Goal: Information Seeking & Learning: Learn about a topic

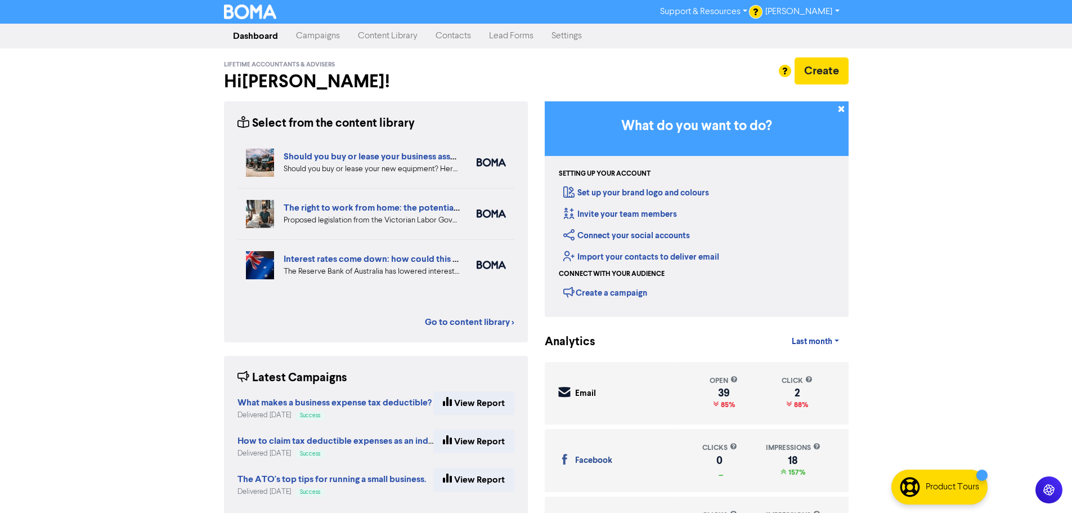
click at [326, 32] on link "Campaigns" at bounding box center [318, 36] width 62 height 23
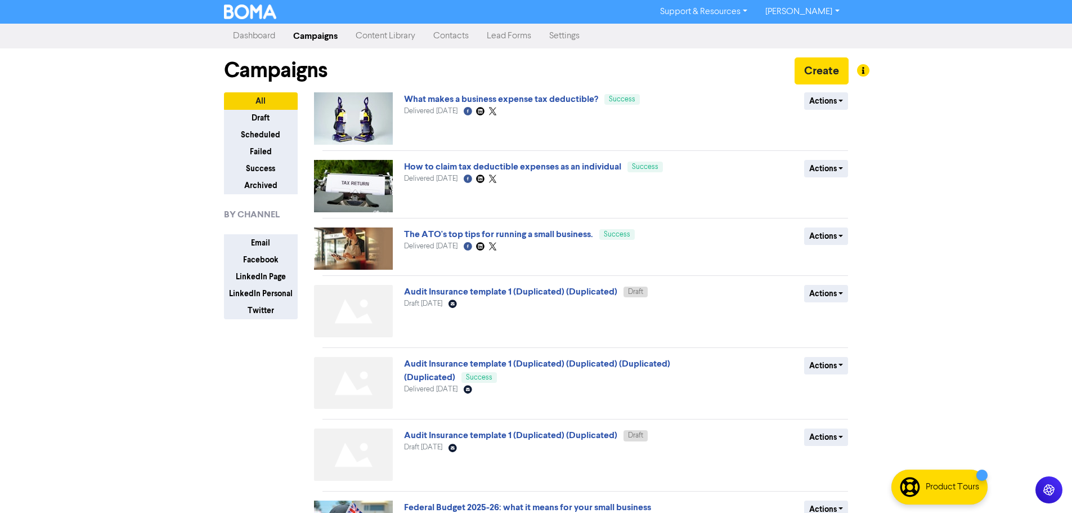
click at [955, 251] on div "Support & Resources Video Tutorials FAQ & Guides Marketing Education [PERSON_NA…" at bounding box center [536, 256] width 1072 height 513
click at [920, 150] on div "Support & Resources Video Tutorials FAQ & Guides Marketing Education [PERSON_NA…" at bounding box center [536, 256] width 1072 height 513
click at [872, 149] on div "Support & Resources Video Tutorials FAQ & Guides Marketing Education [PERSON_NA…" at bounding box center [536, 256] width 1072 height 513
drag, startPoint x: 872, startPoint y: 149, endPoint x: 923, endPoint y: 113, distance: 62.6
click at [923, 113] on div "Support & Resources Video Tutorials FAQ & Guides Marketing Education [PERSON_NA…" at bounding box center [536, 256] width 1072 height 513
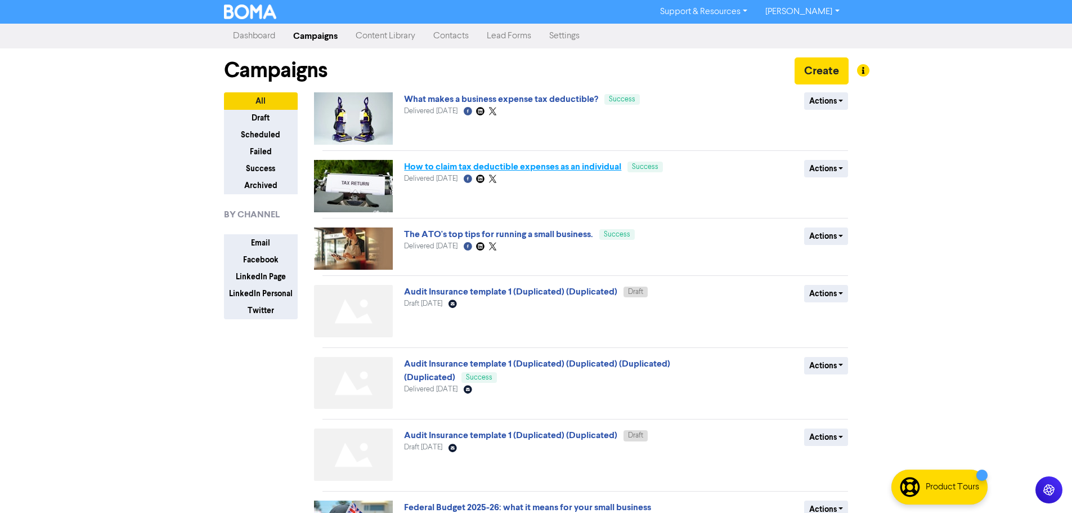
click at [594, 167] on link "How to claim tax deductible expenses as an individual" at bounding box center [512, 166] width 217 height 11
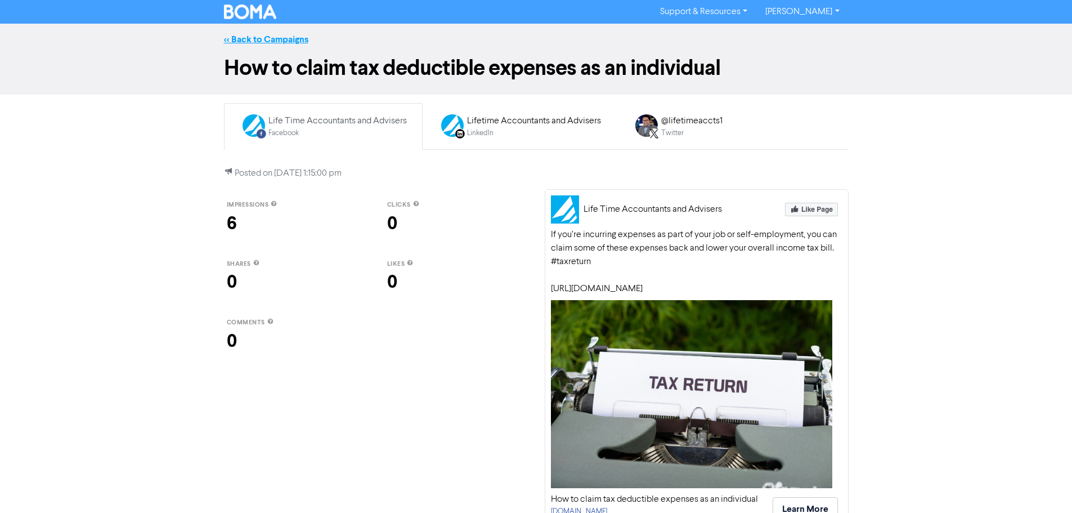
click at [230, 35] on link "<< Back to Campaigns" at bounding box center [266, 39] width 84 height 11
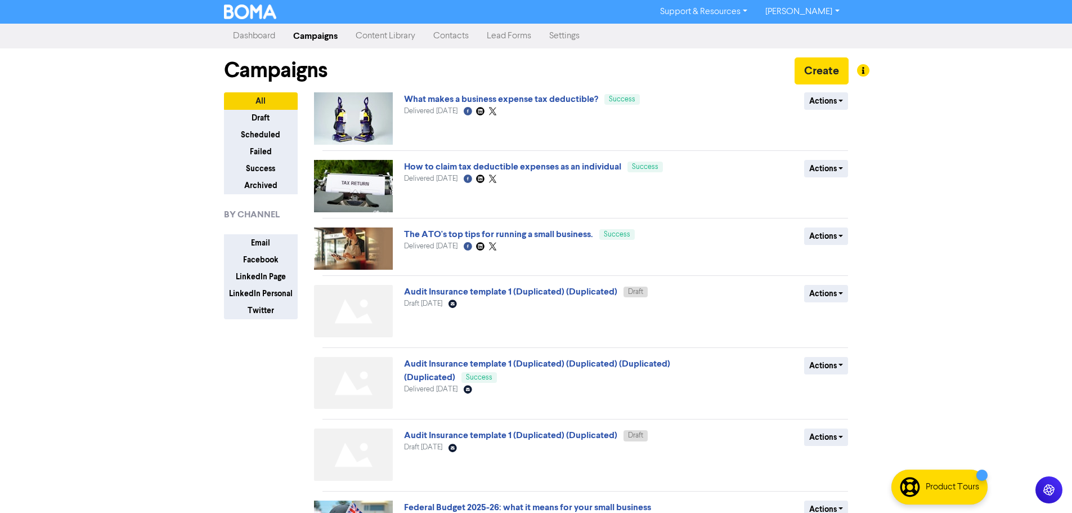
click at [396, 38] on link "Content Library" at bounding box center [386, 36] width 78 height 23
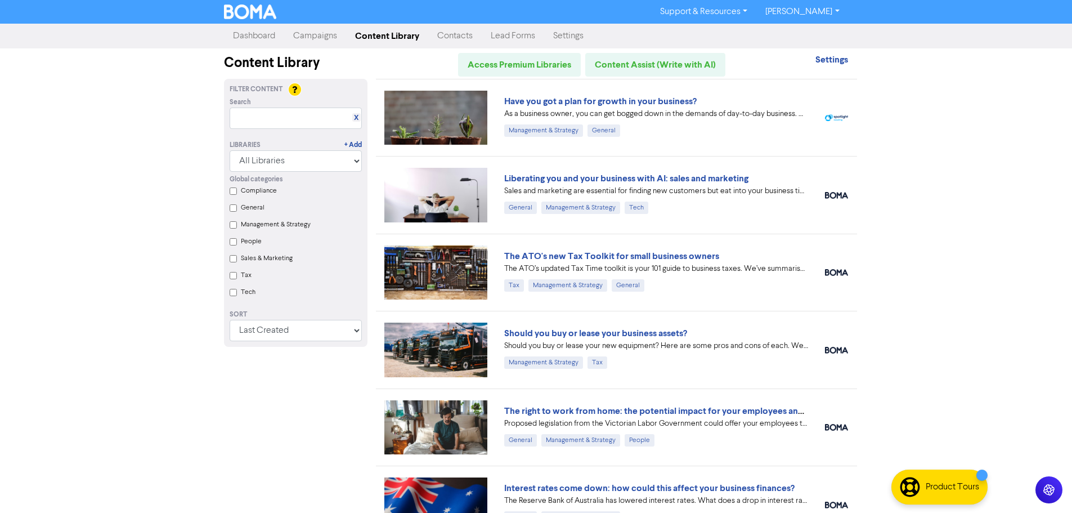
click at [973, 101] on div "Support & Resources Video Tutorials FAQ & Guides Marketing Education [PERSON_NA…" at bounding box center [536, 256] width 1072 height 513
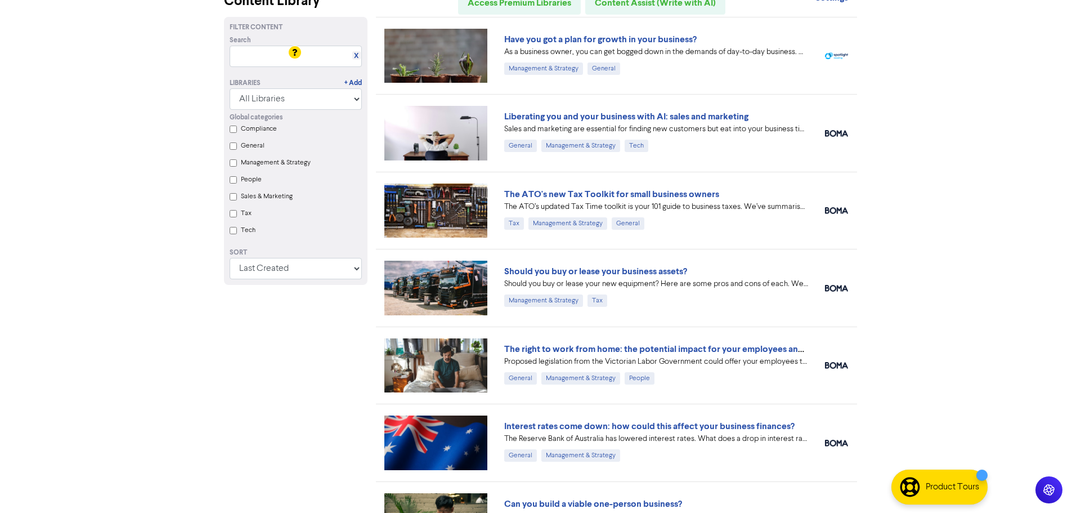
scroll to position [113, 0]
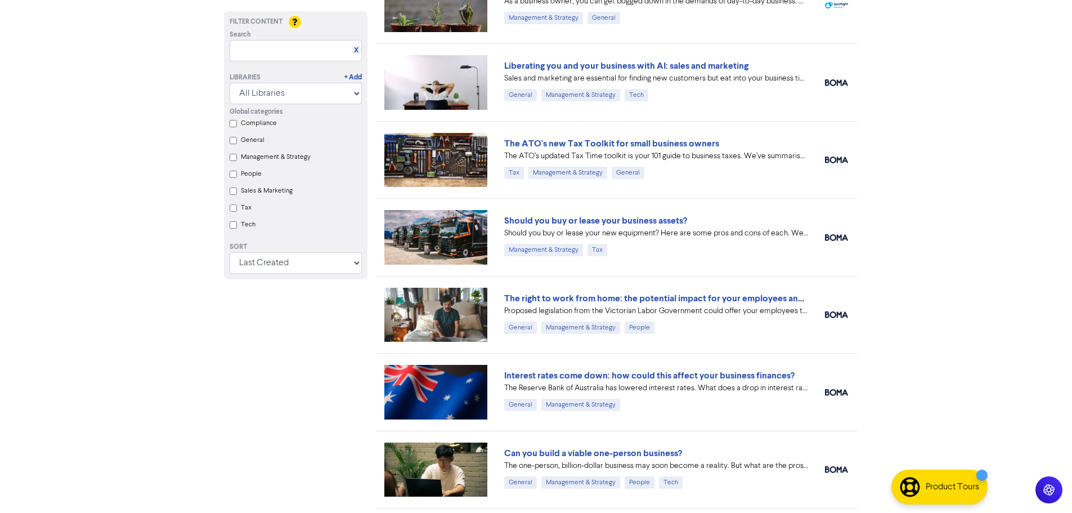
click at [958, 199] on div "Support & Resources Video Tutorials FAQ & Guides Marketing Education [PERSON_NA…" at bounding box center [536, 143] width 1072 height 513
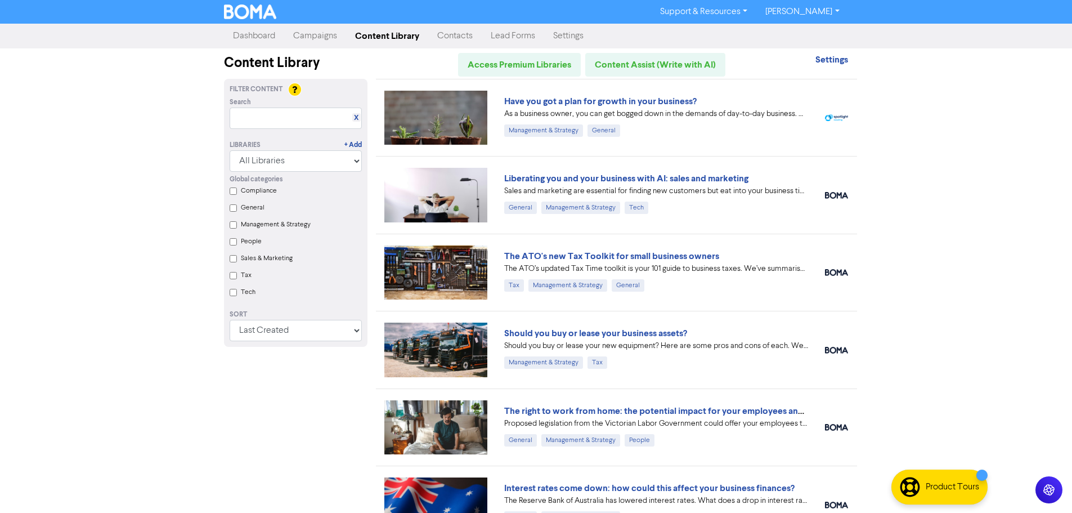
click at [958, 199] on div "Support & Resources Video Tutorials FAQ & Guides Marketing Education [PERSON_NA…" at bounding box center [536, 256] width 1072 height 513
click at [232, 278] on input "Tax" at bounding box center [233, 275] width 7 height 7
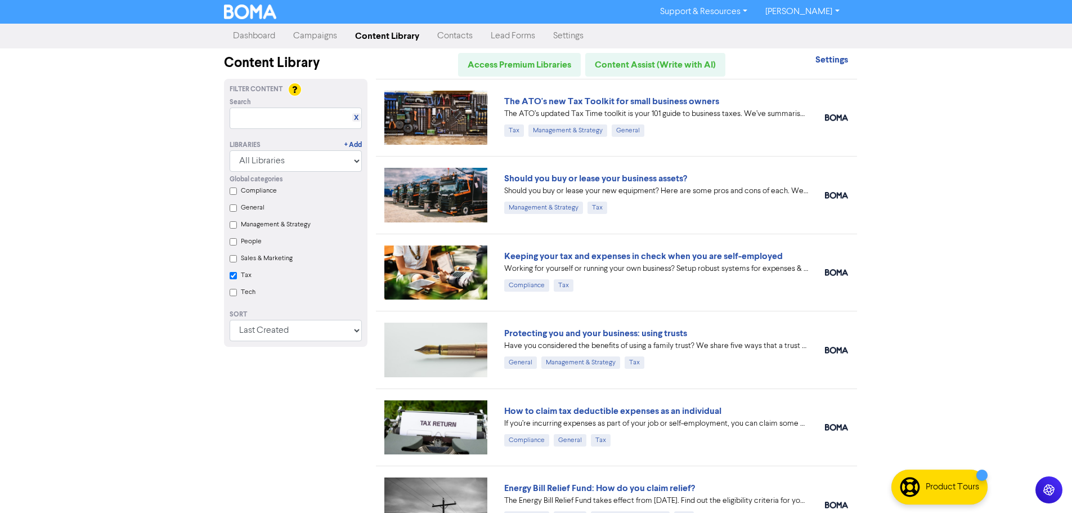
click at [919, 197] on div "Support & Resources Video Tutorials FAQ & Guides Marketing Education [PERSON_NA…" at bounding box center [536, 256] width 1072 height 513
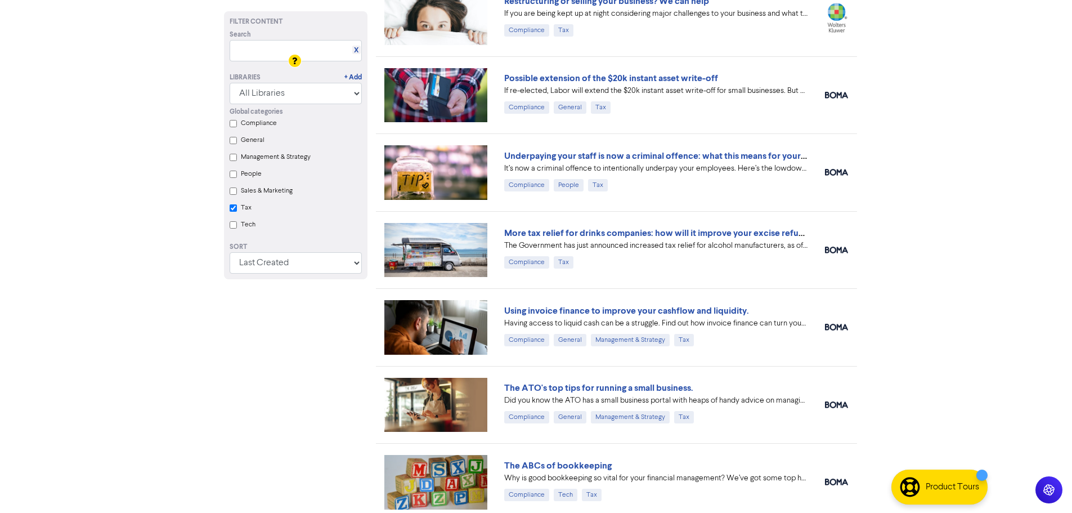
scroll to position [836, 0]
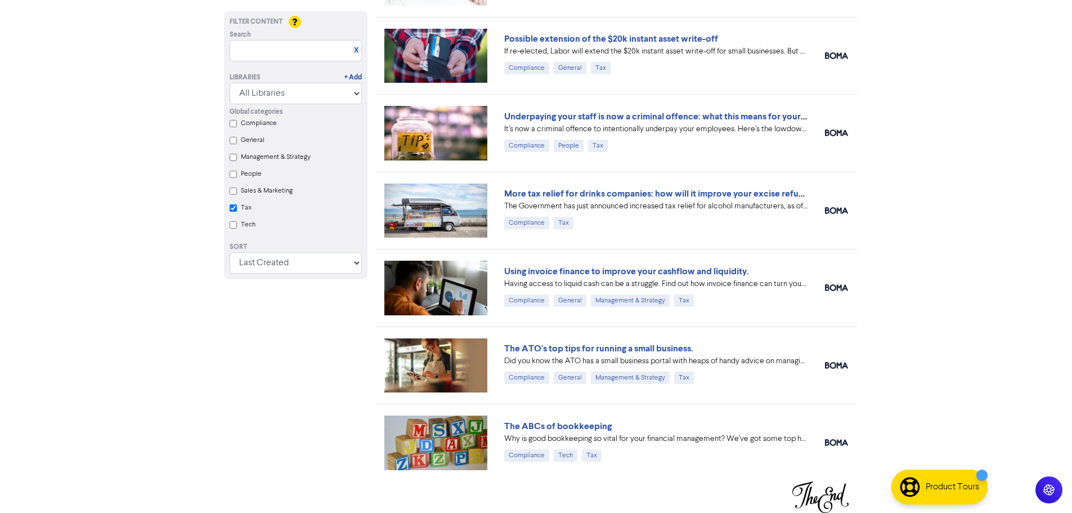
click at [230, 177] on input "People" at bounding box center [233, 174] width 7 height 7
checkbox input "true"
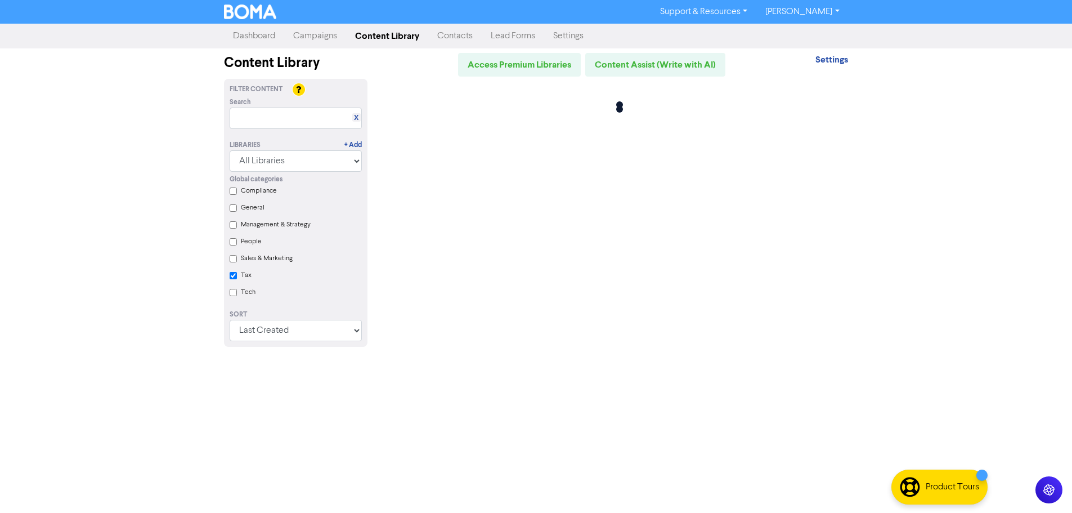
scroll to position [0, 0]
checkbox input "true"
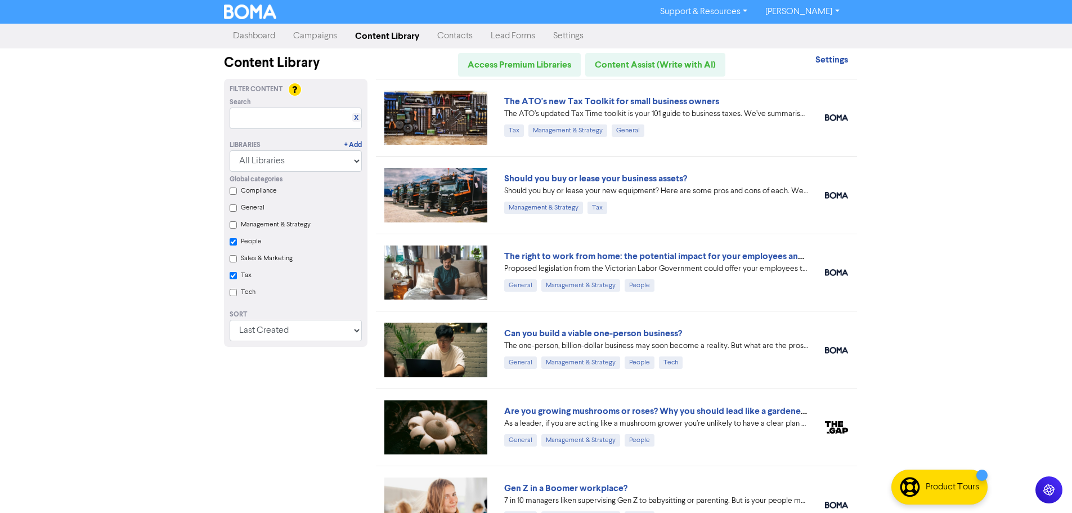
click at [231, 276] on input "Tax" at bounding box center [233, 275] width 7 height 7
checkbox input "true"
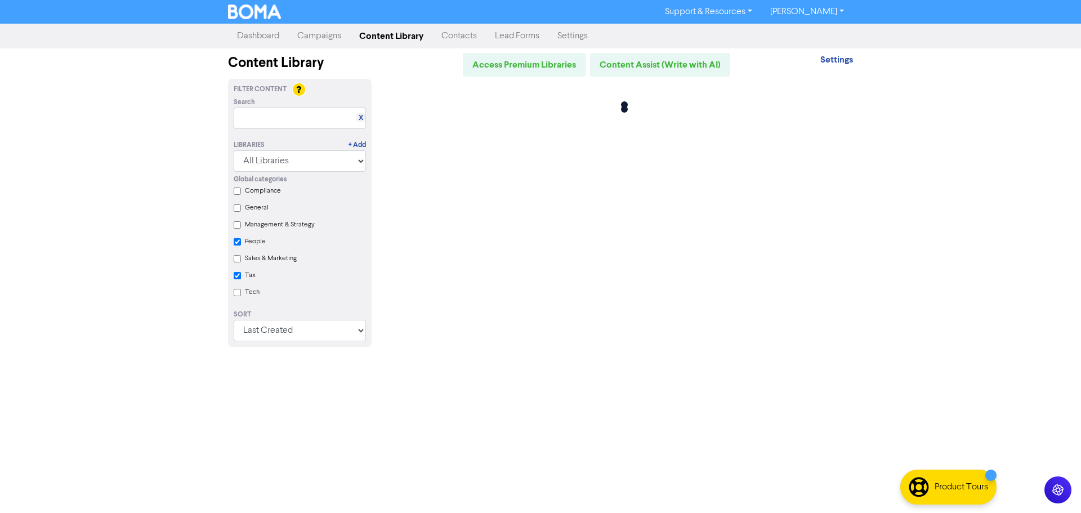
checkbox input "true"
checkbox input "false"
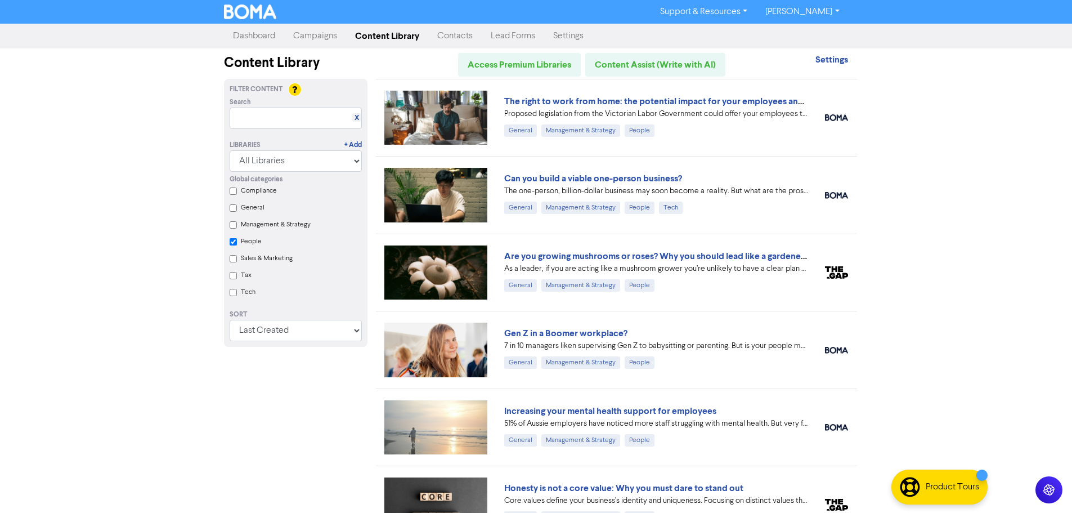
click at [985, 227] on div "Support & Resources Video Tutorials FAQ & Guides Marketing Education [PERSON_NA…" at bounding box center [536, 256] width 1072 height 513
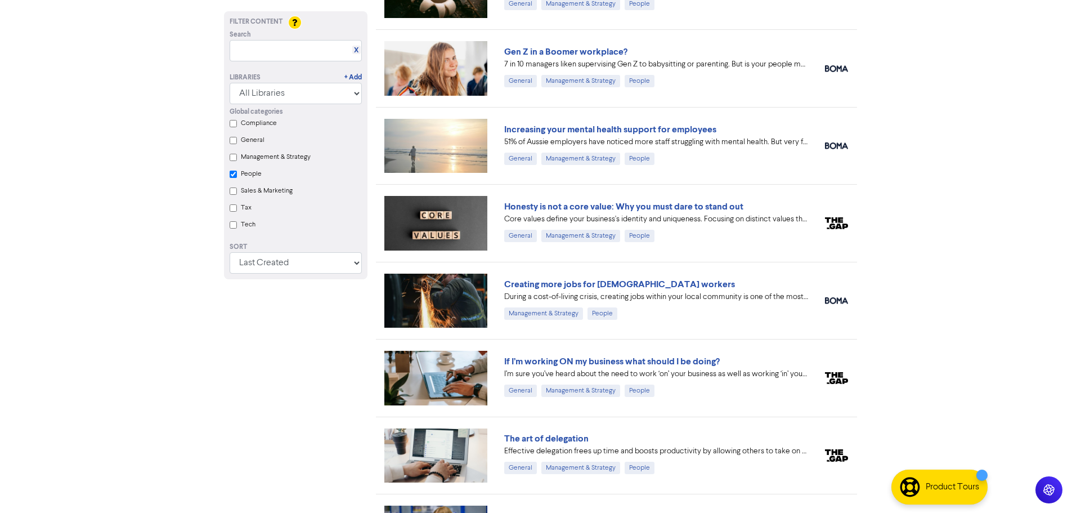
scroll to position [338, 0]
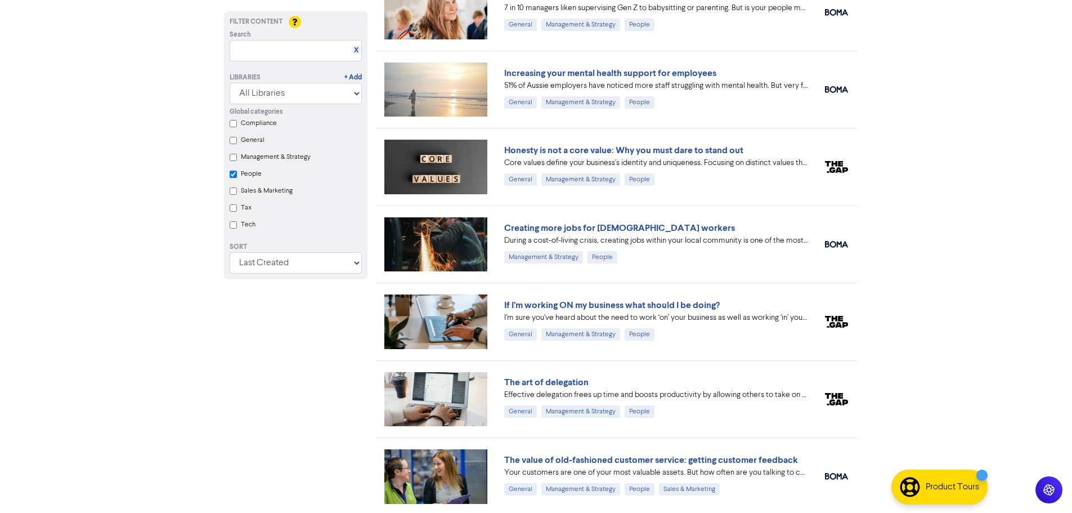
checkbox input "true"
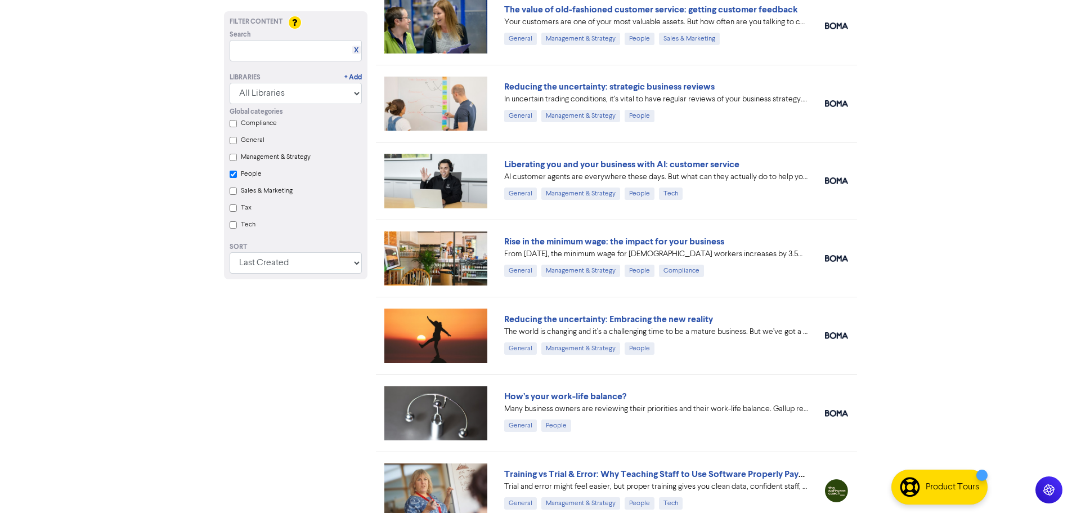
scroll to position [844, 0]
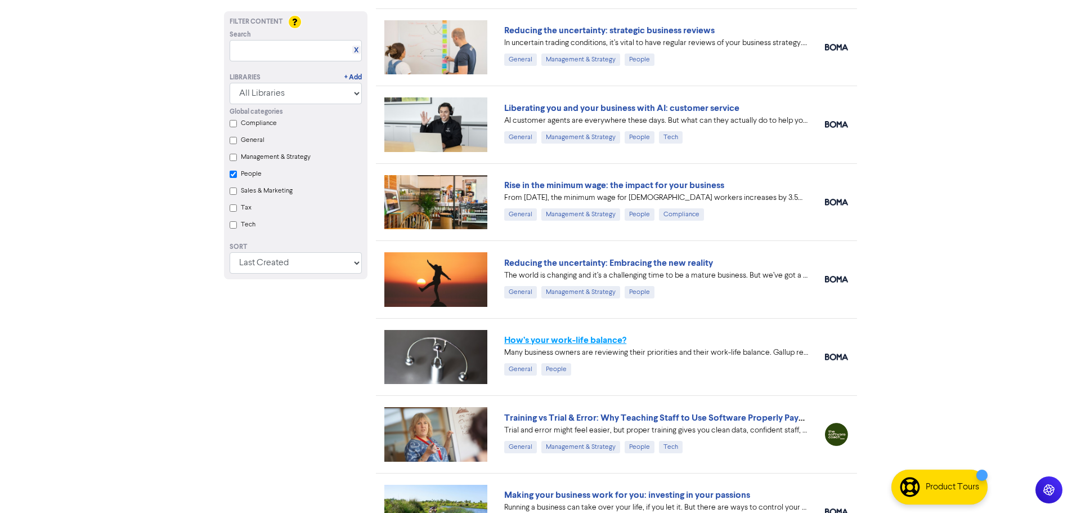
click at [616, 340] on link "How’s your work-life balance?" at bounding box center [565, 339] width 122 height 11
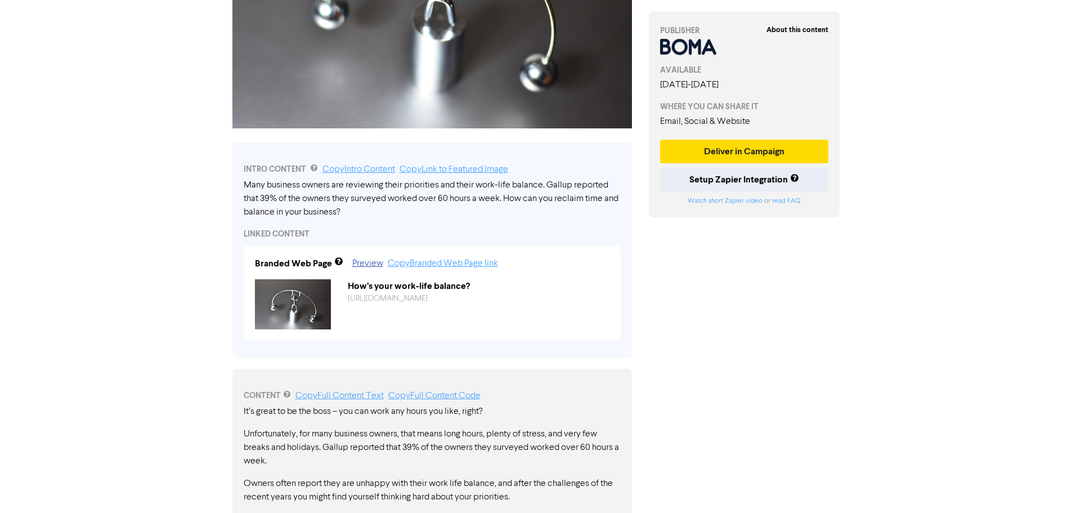
scroll to position [227, 0]
click at [449, 283] on div "How’s your work-life balance?" at bounding box center [478, 286] width 279 height 14
copy div "How’s your work-life balance?"
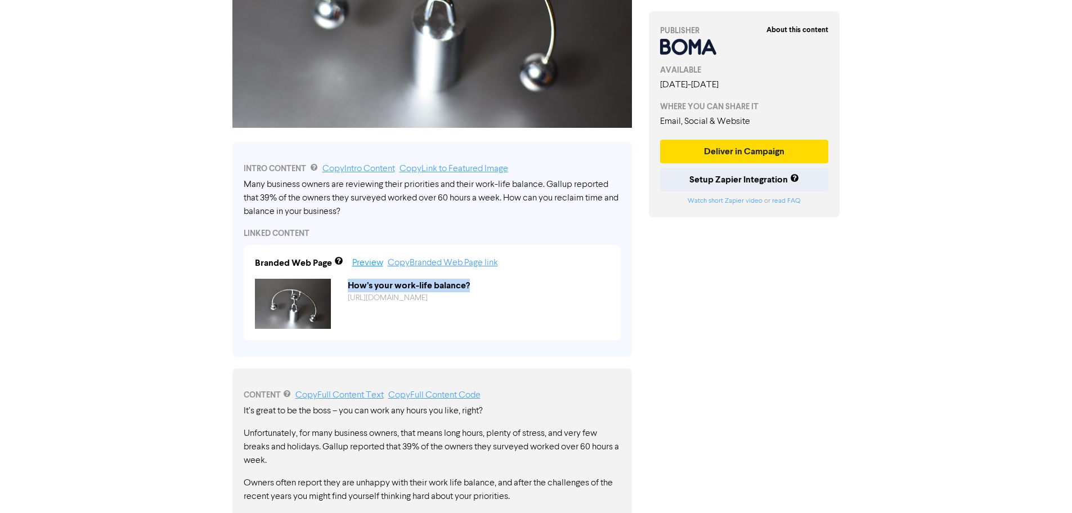
click at [368, 263] on link "Preview" at bounding box center [367, 262] width 31 height 9
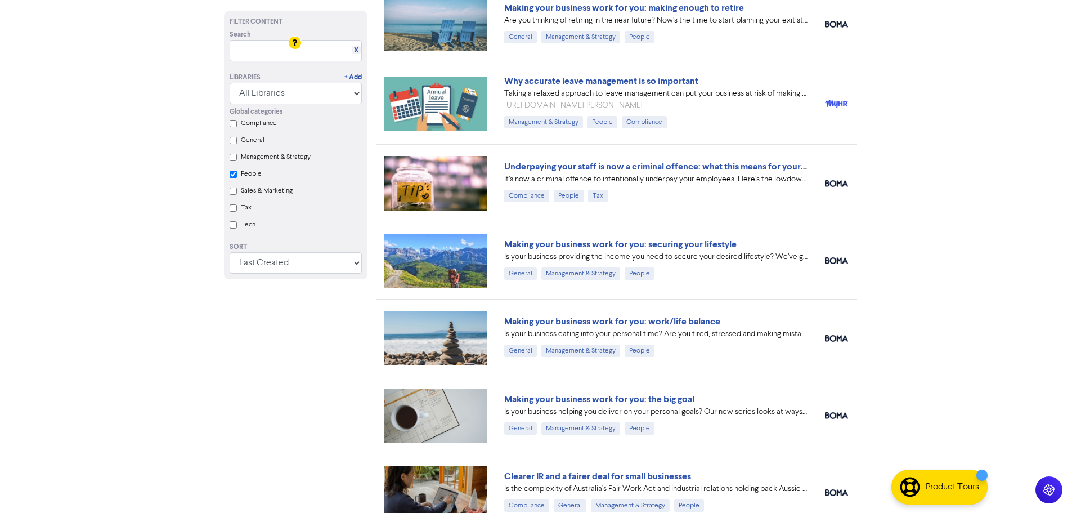
scroll to position [1676, 0]
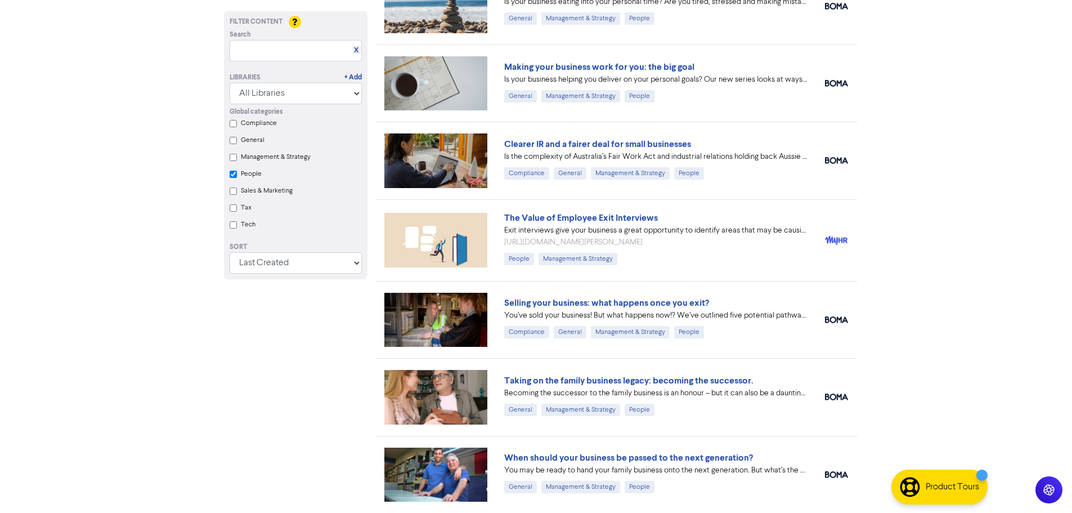
checkbox input "true"
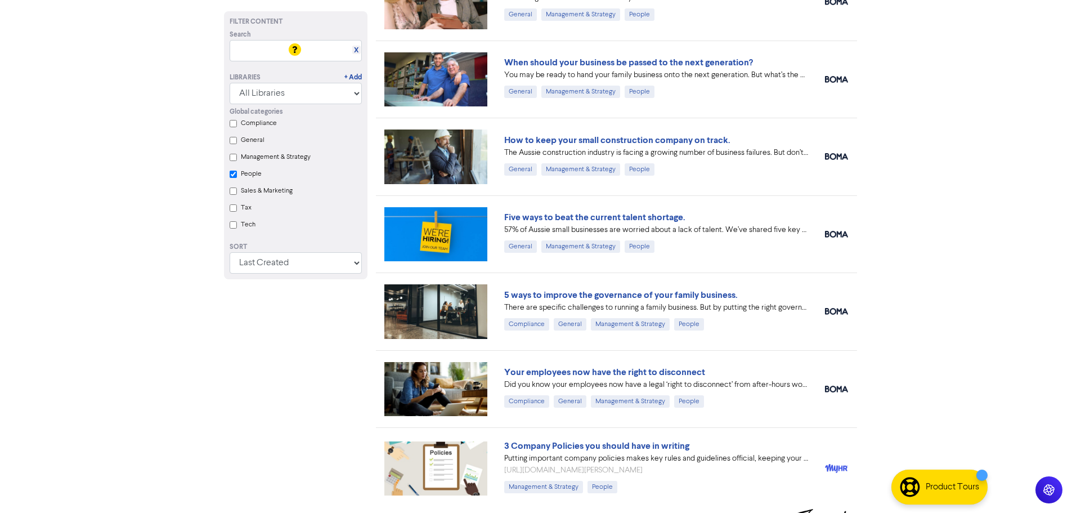
scroll to position [2319, 0]
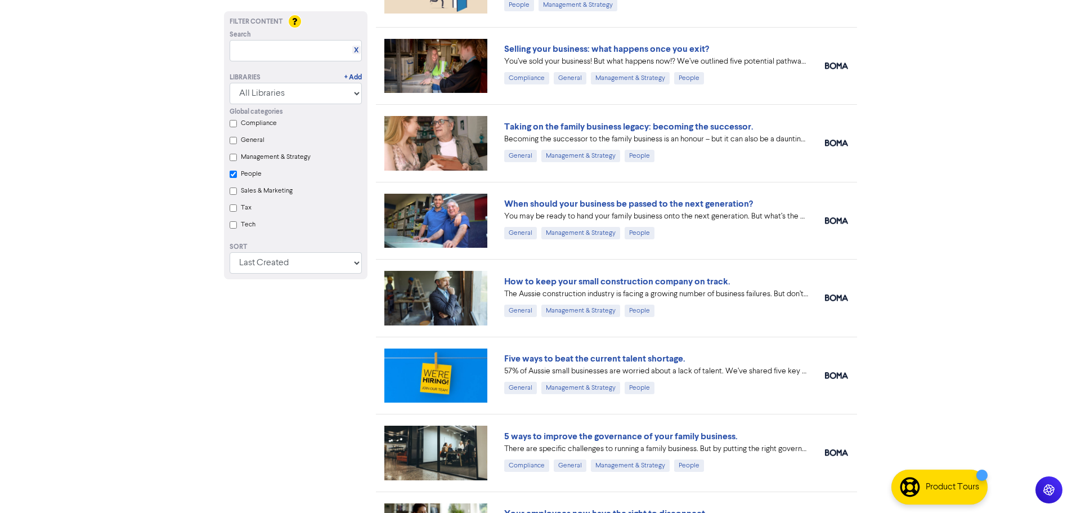
scroll to position [2094, 0]
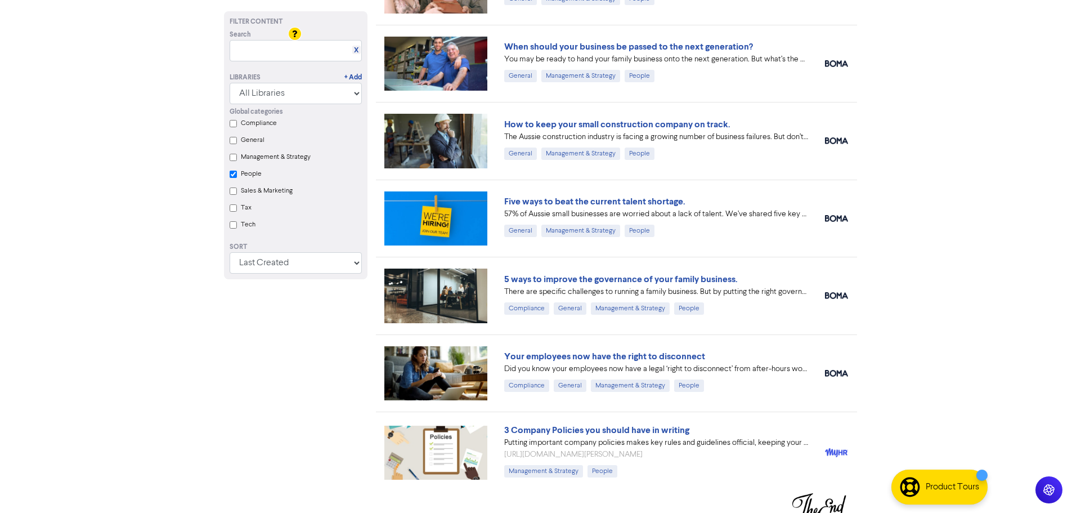
scroll to position [2319, 0]
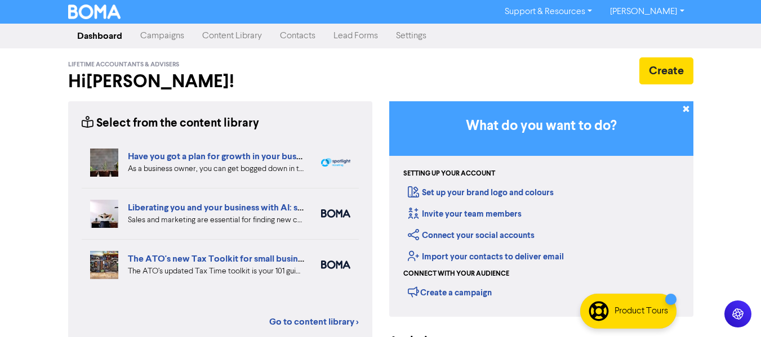
click at [164, 44] on link "Campaigns" at bounding box center [162, 36] width 62 height 23
